Goal: Find specific page/section: Find specific page/section

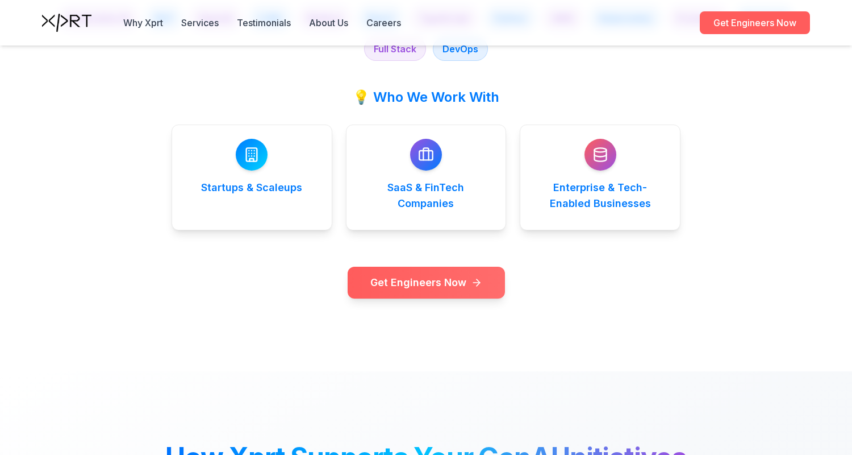
scroll to position [2312, 0]
